Goal: Information Seeking & Learning: Learn about a topic

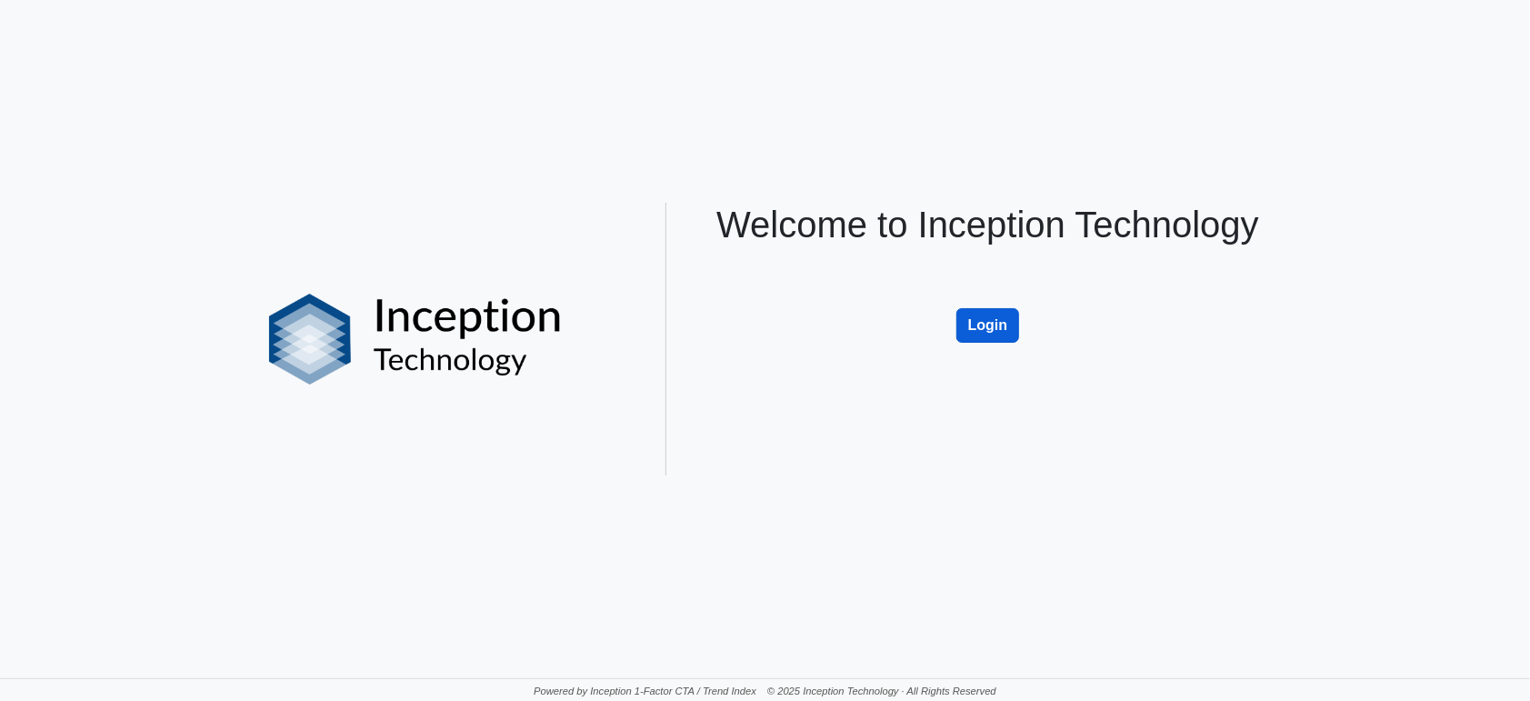
click at [1003, 324] on button "Login" at bounding box center [989, 325] width 64 height 35
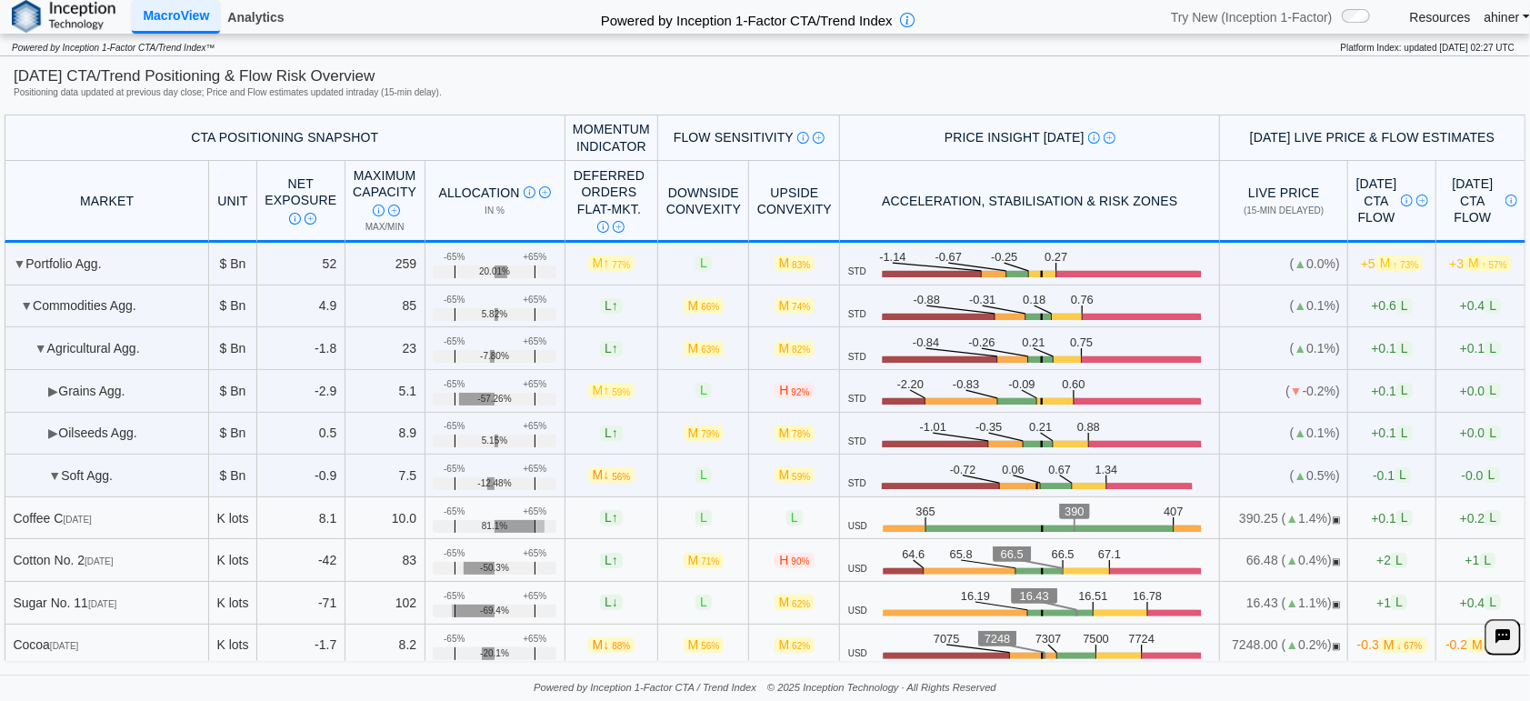
click at [255, 20] on link "Analytics" at bounding box center [255, 17] width 71 height 31
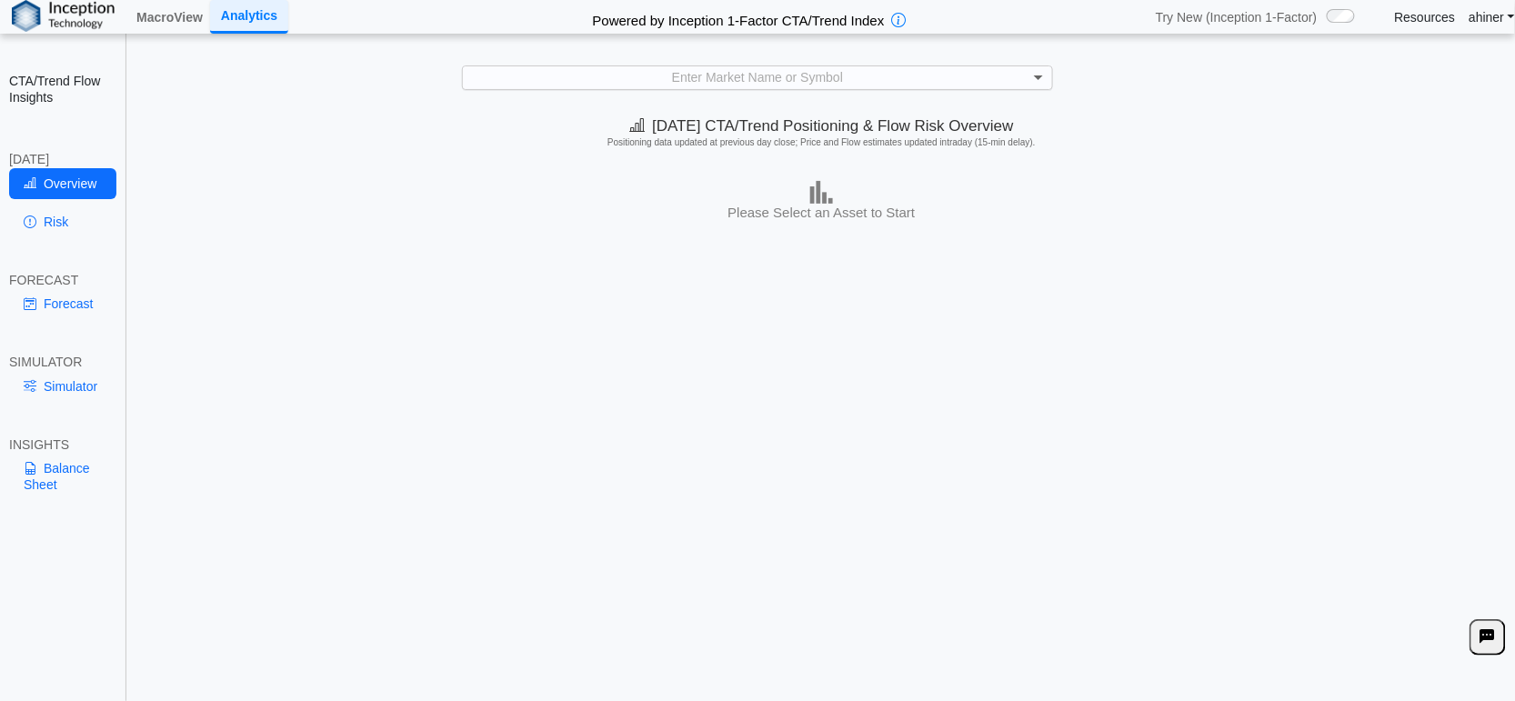
click at [1033, 79] on span at bounding box center [1040, 77] width 23 height 23
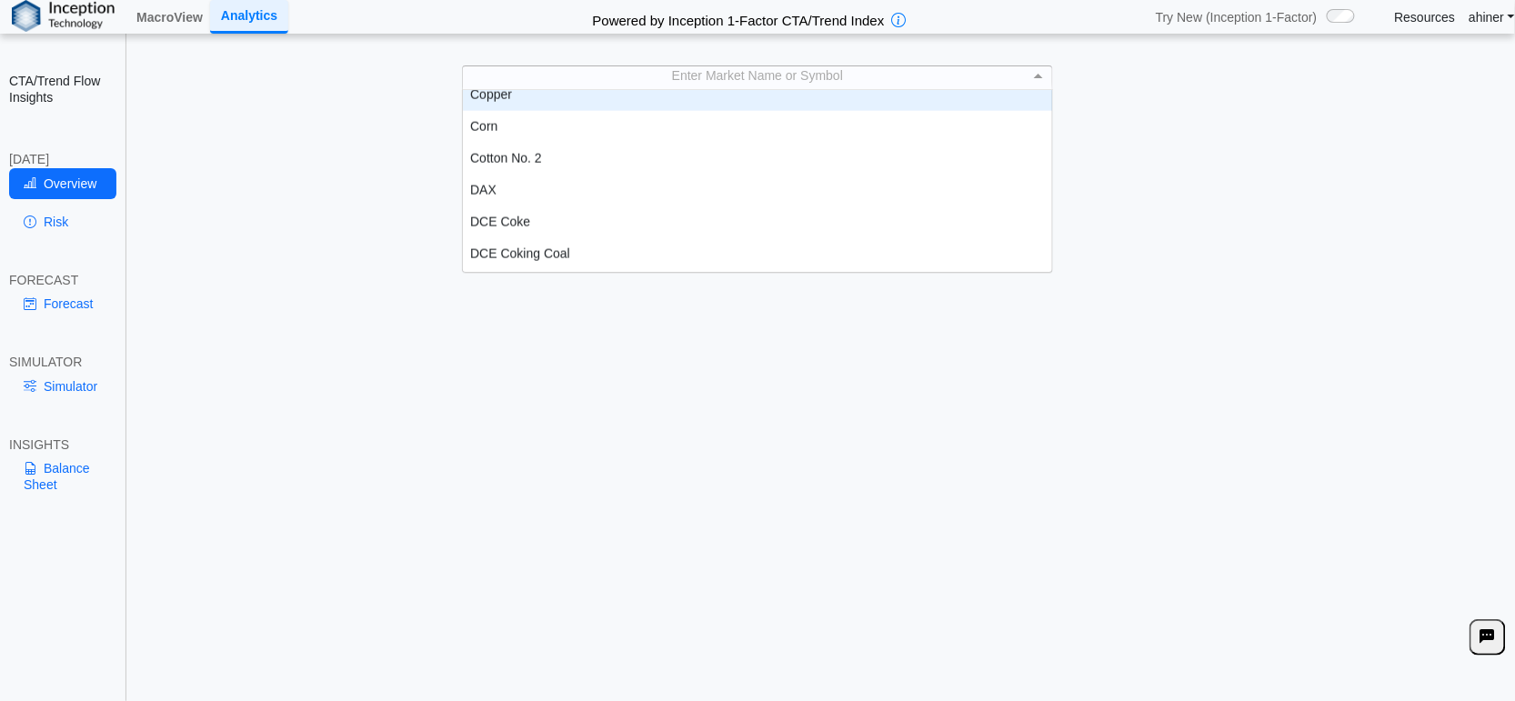
scroll to position [807, 0]
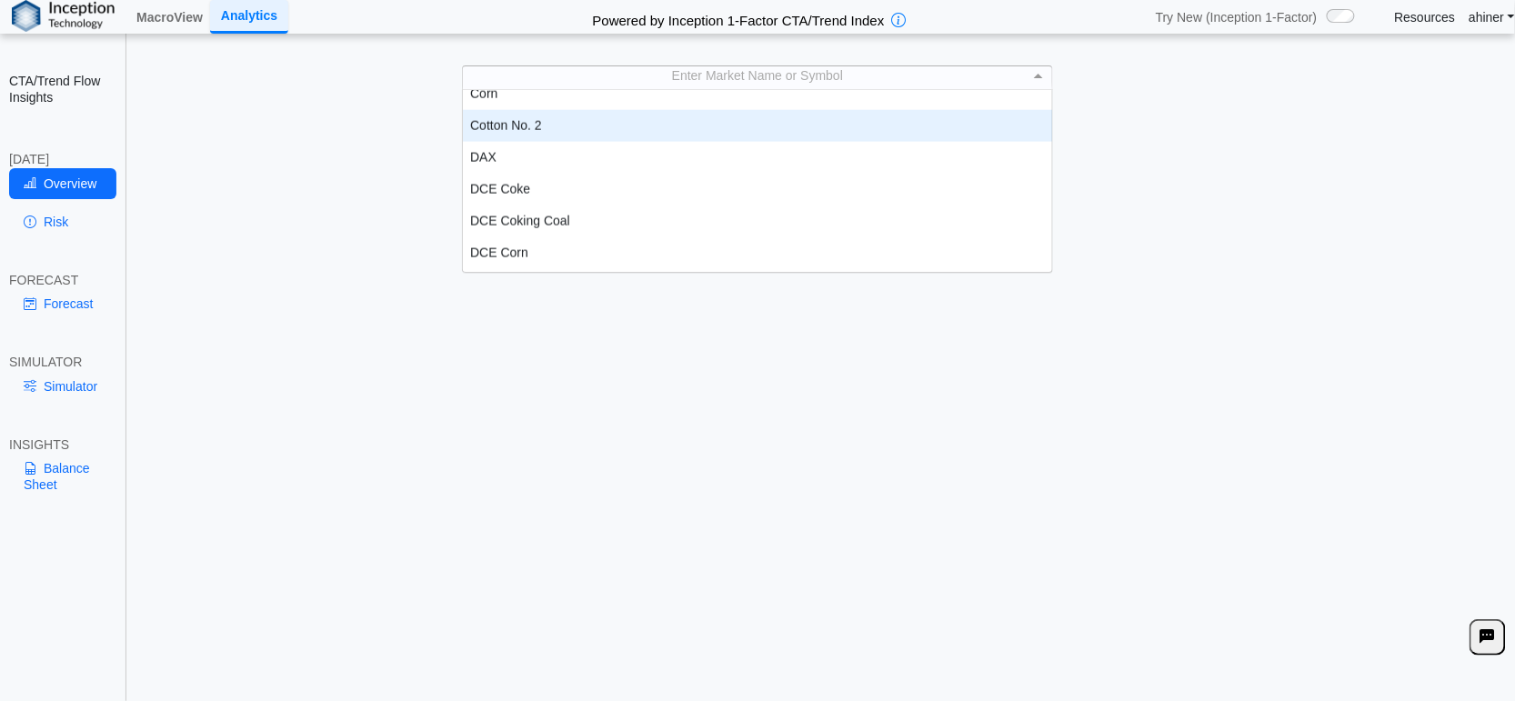
click at [675, 113] on div "Cotton No. 2" at bounding box center [757, 126] width 589 height 32
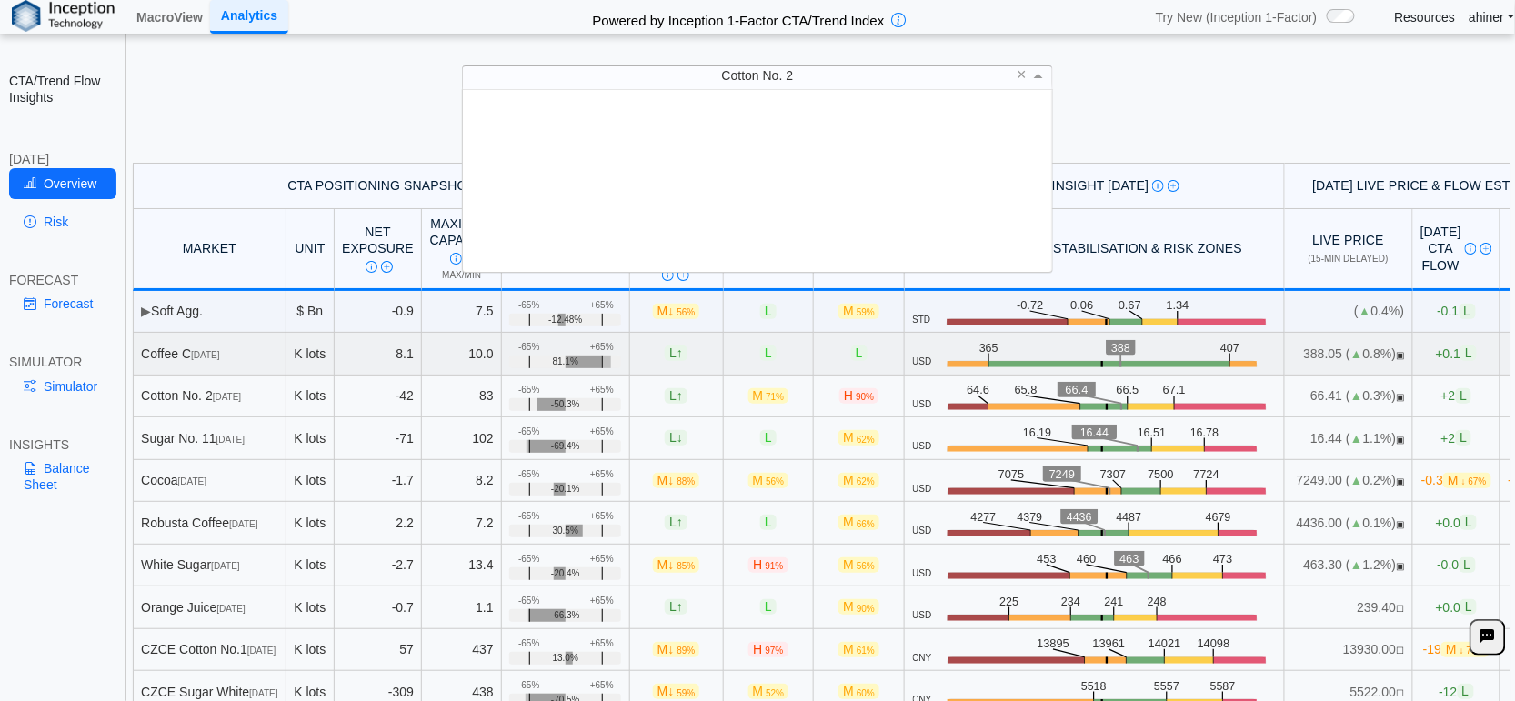
scroll to position [166, 574]
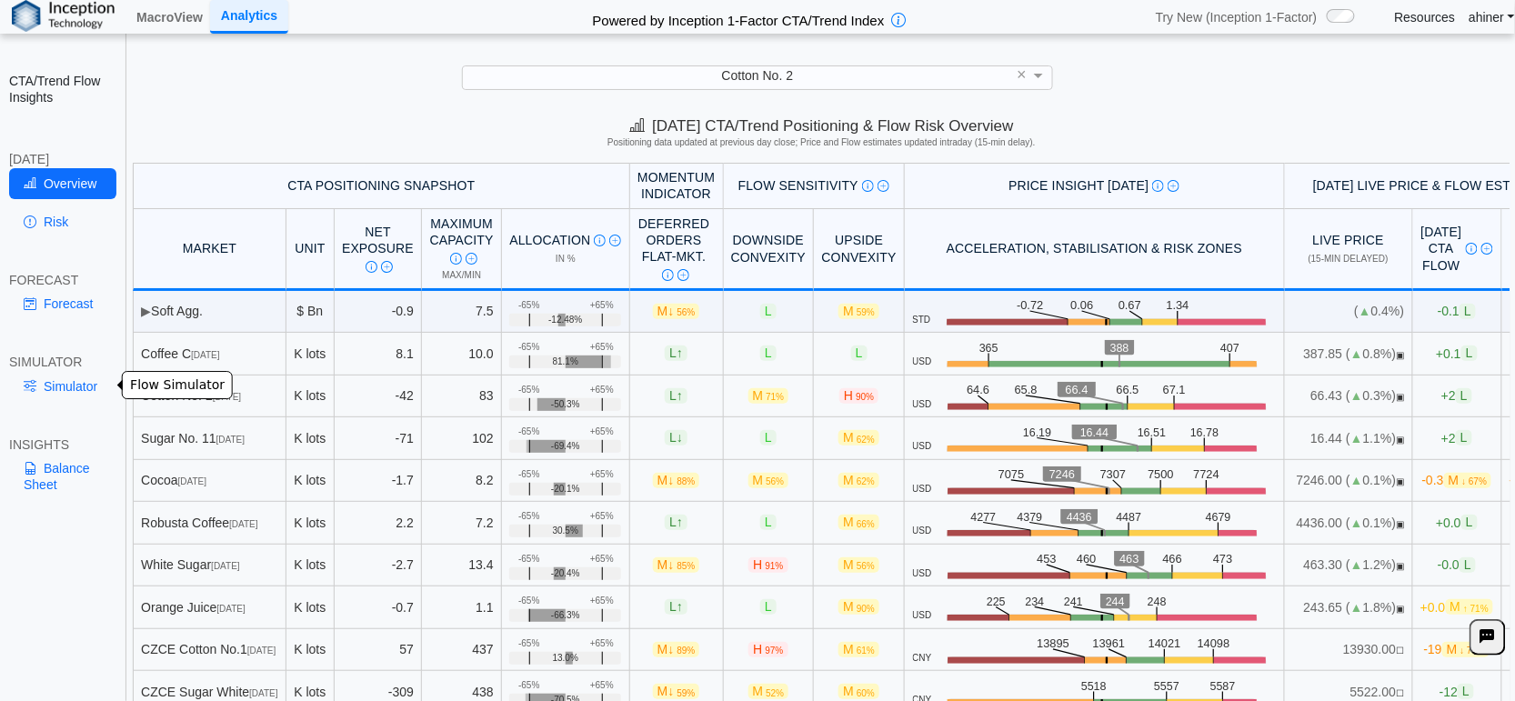
click at [64, 388] on link "Simulator" at bounding box center [62, 386] width 107 height 31
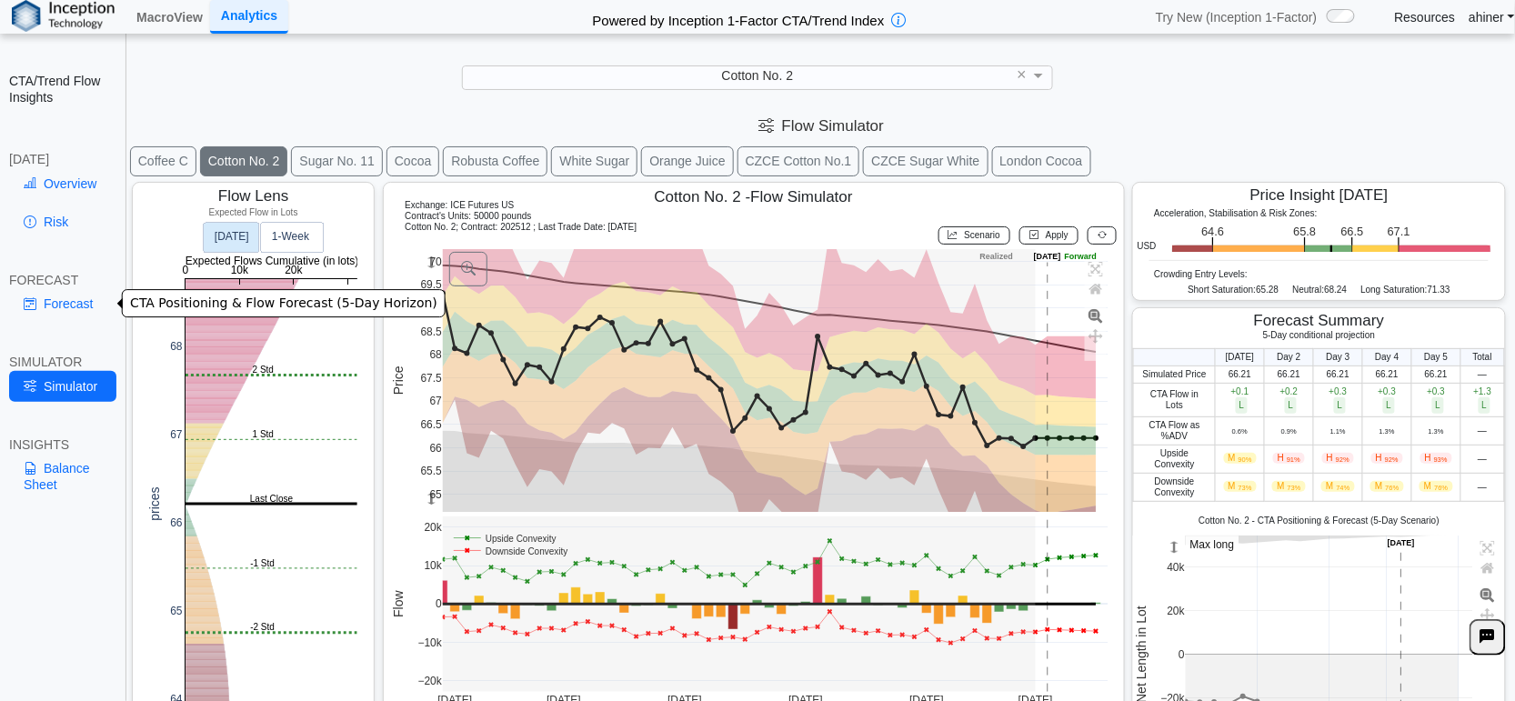
click at [80, 296] on link "Forecast" at bounding box center [62, 303] width 107 height 31
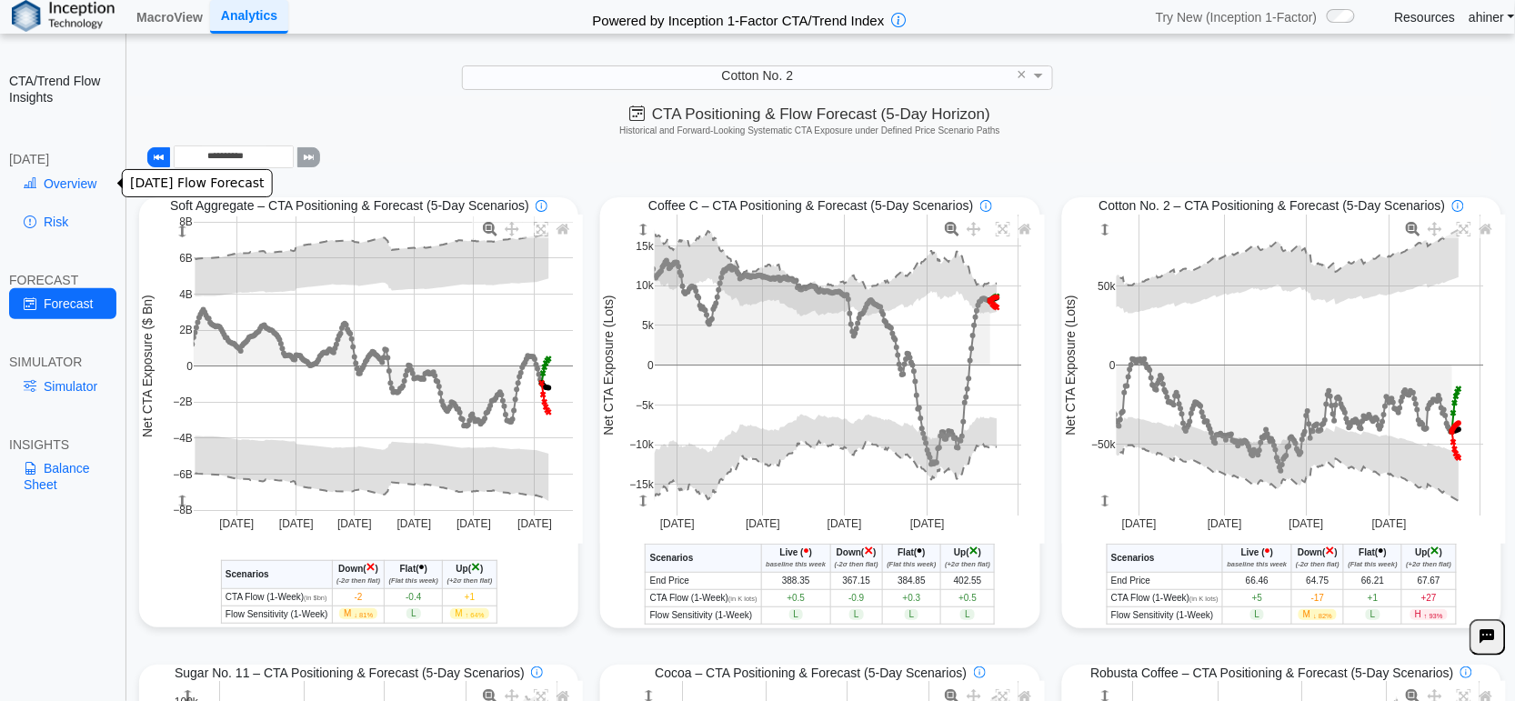
click at [88, 184] on link "Overview" at bounding box center [62, 183] width 107 height 31
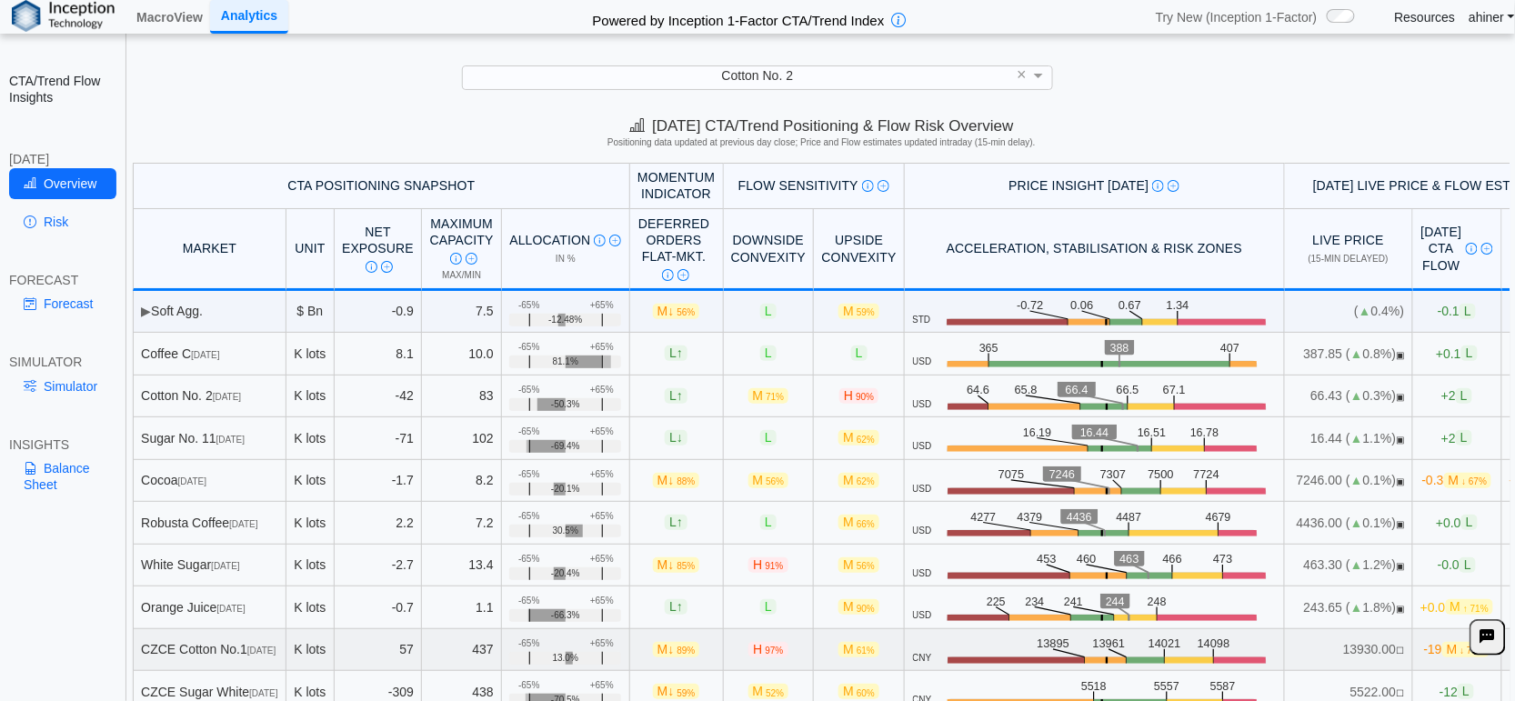
click at [965, 668] on td "CNY .zone-text { font-size: 22px; font-weight: 500; text-anchor: middle; } .pri…" at bounding box center [1095, 650] width 380 height 43
click at [79, 391] on link "Simulator" at bounding box center [62, 386] width 107 height 31
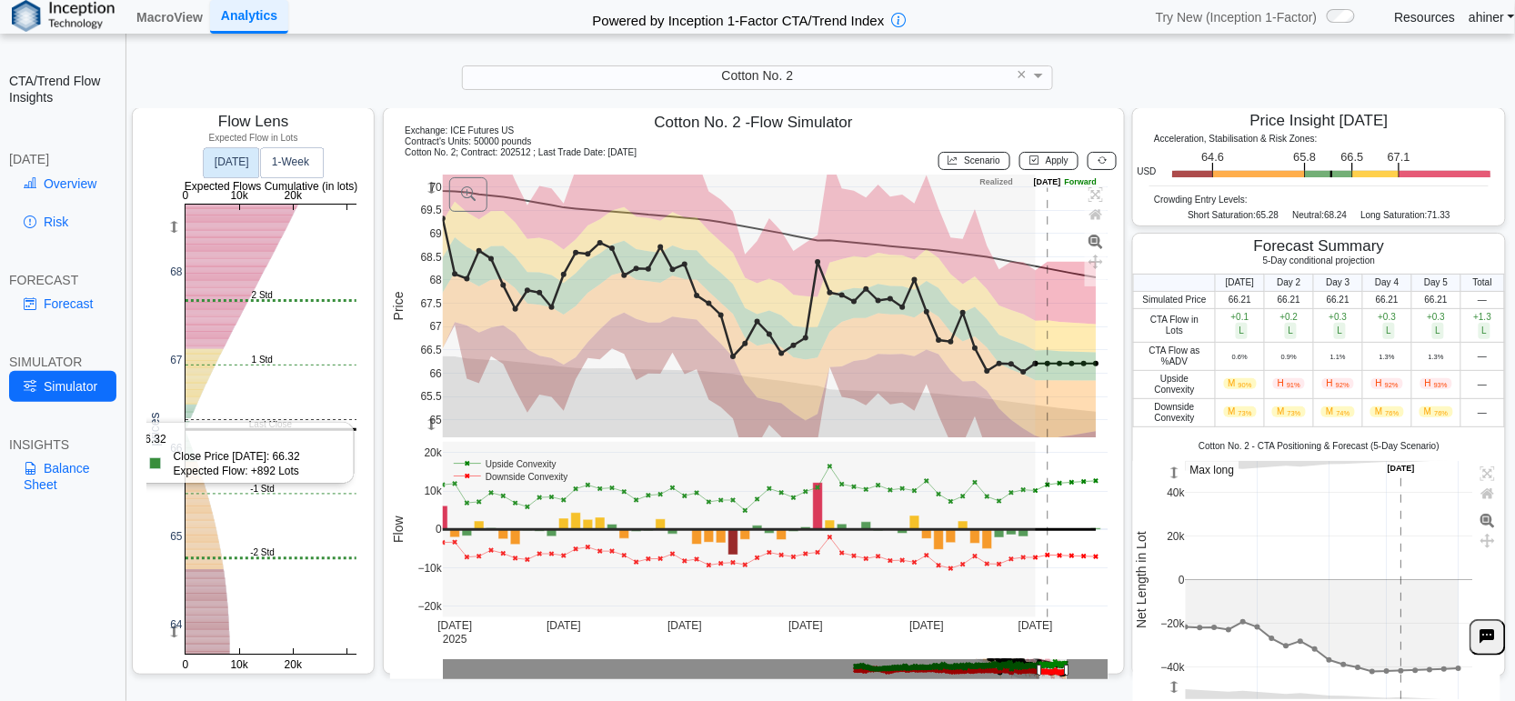
scroll to position [84, 0]
